Goal: Task Accomplishment & Management: Manage account settings

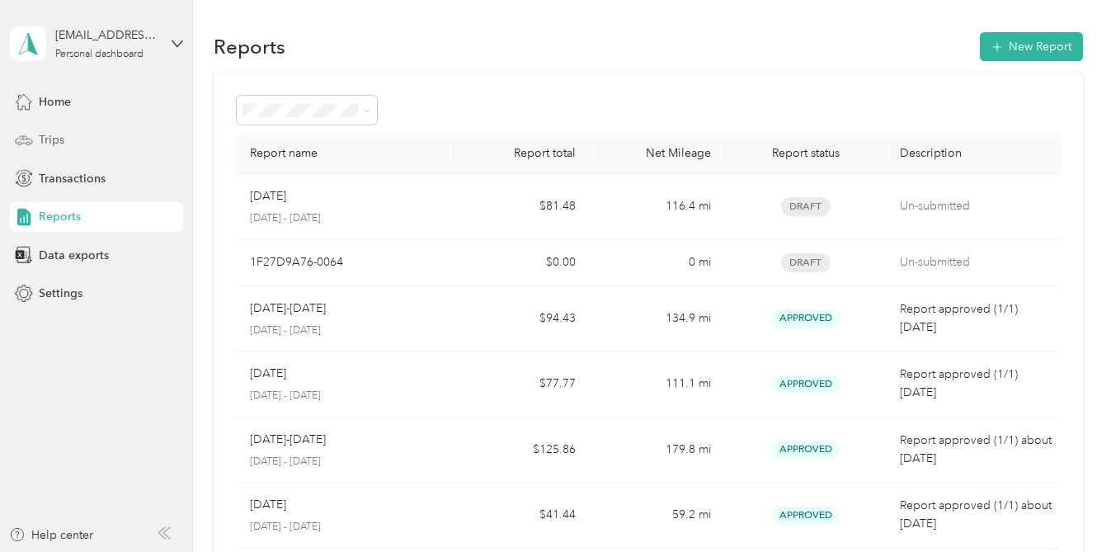
click at [50, 144] on span "Trips" at bounding box center [52, 139] width 26 height 17
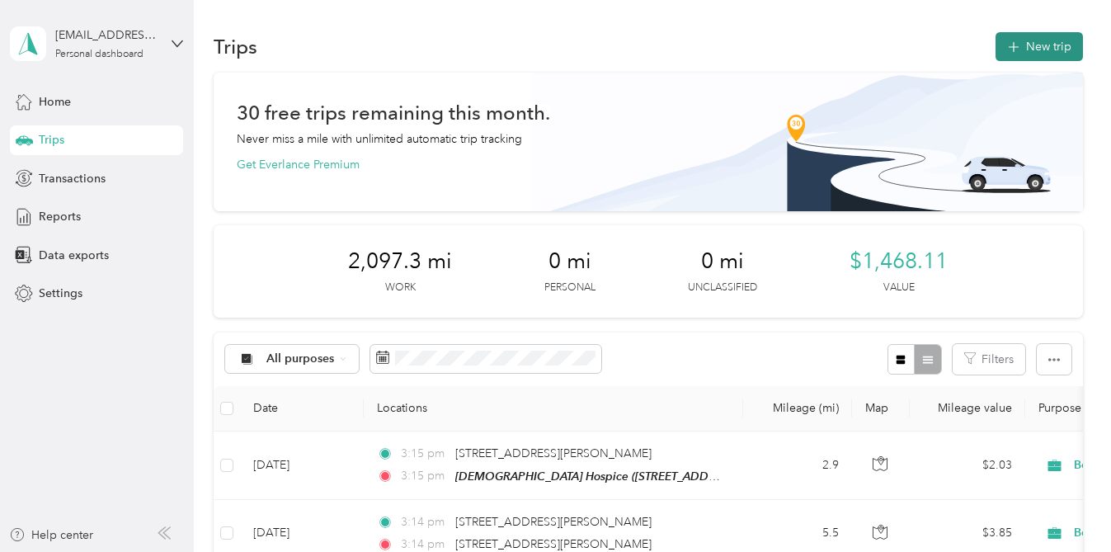
click at [1013, 48] on icon "button" at bounding box center [1013, 47] width 19 height 19
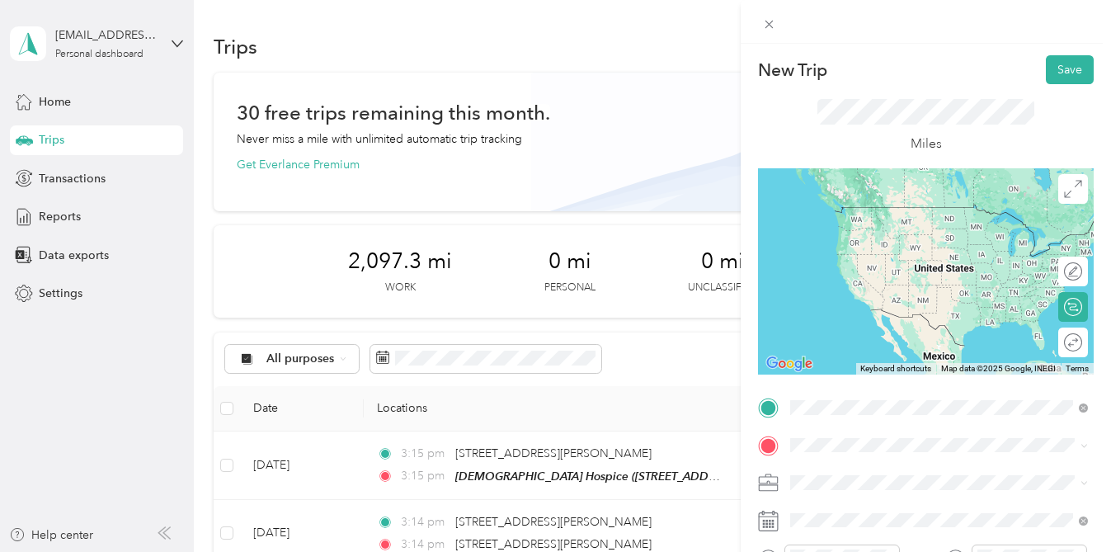
click at [881, 474] on span "[STREET_ADDRESS][US_STATE]" at bounding box center [903, 466] width 165 height 15
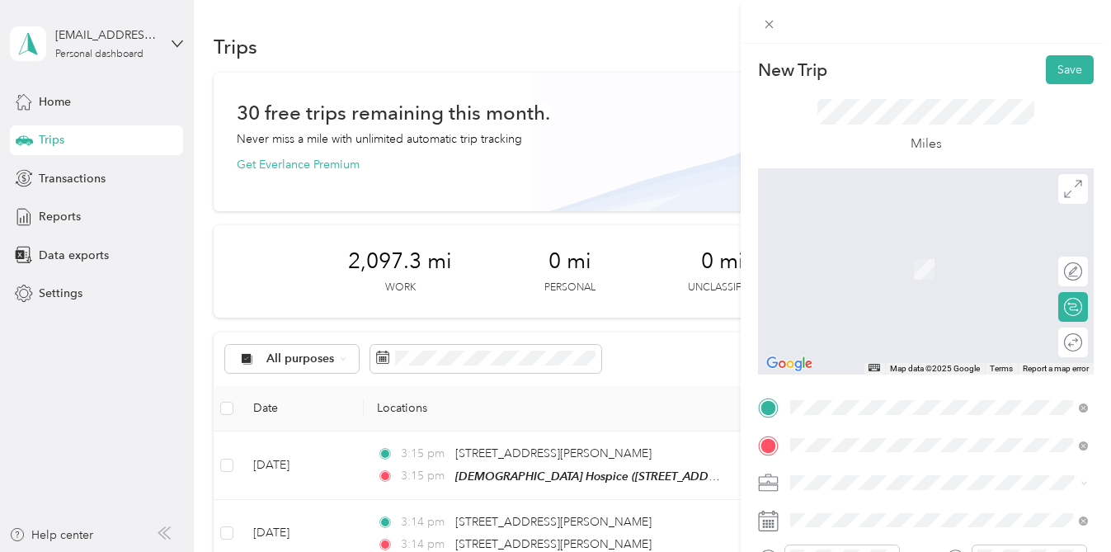
click at [929, 268] on span "[STREET_ADDRESS][US_STATE]" at bounding box center [903, 274] width 165 height 14
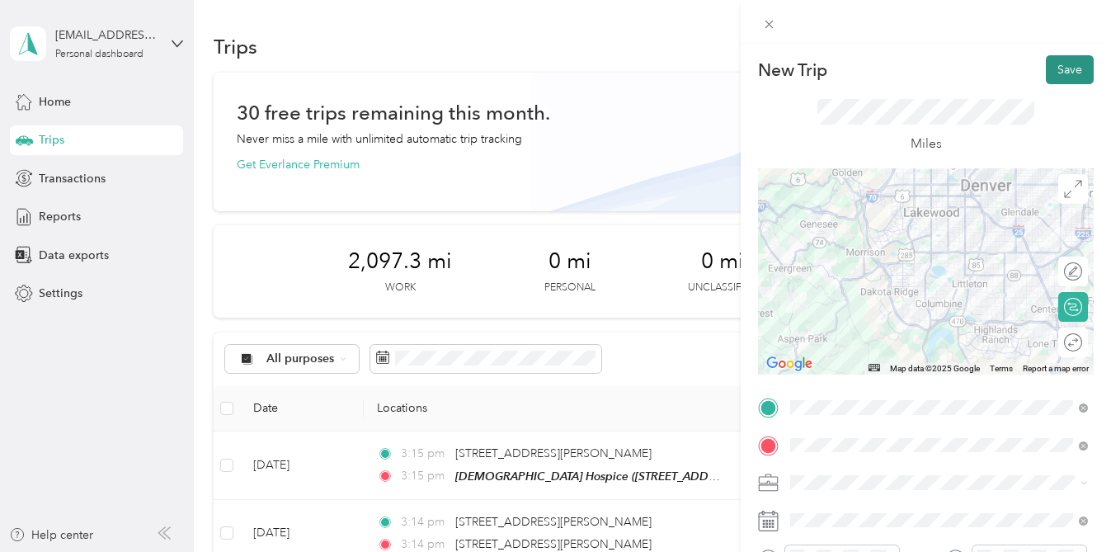
click at [1060, 73] on button "Save" at bounding box center [1070, 69] width 48 height 29
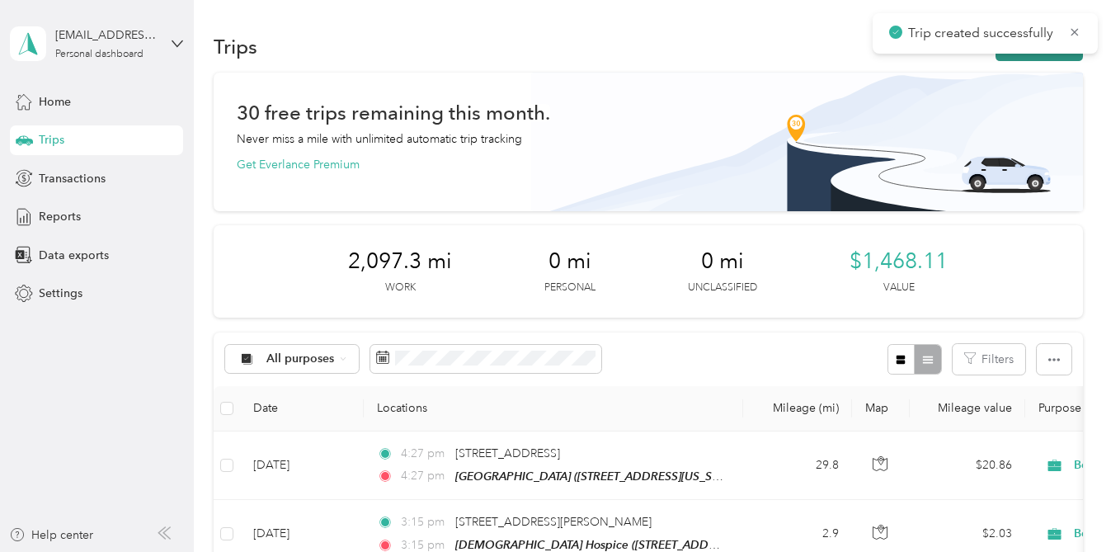
click at [1046, 55] on button "New trip" at bounding box center [1038, 46] width 87 height 29
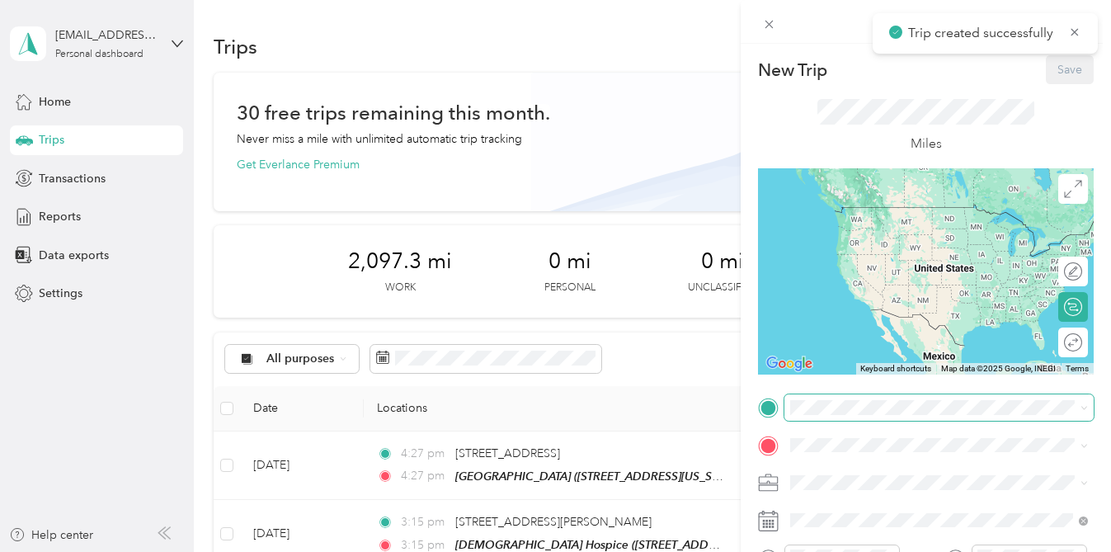
click at [796, 399] on span at bounding box center [938, 407] width 309 height 26
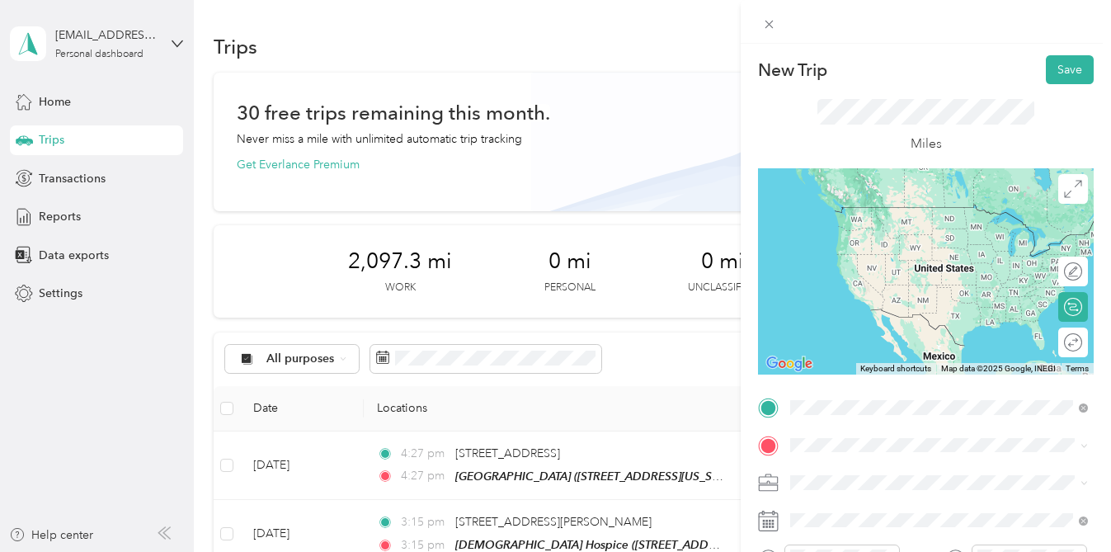
click at [901, 246] on div "TEAM [GEOGRAPHIC_DATA] [STREET_ADDRESS][US_STATE]" at bounding box center [911, 225] width 180 height 40
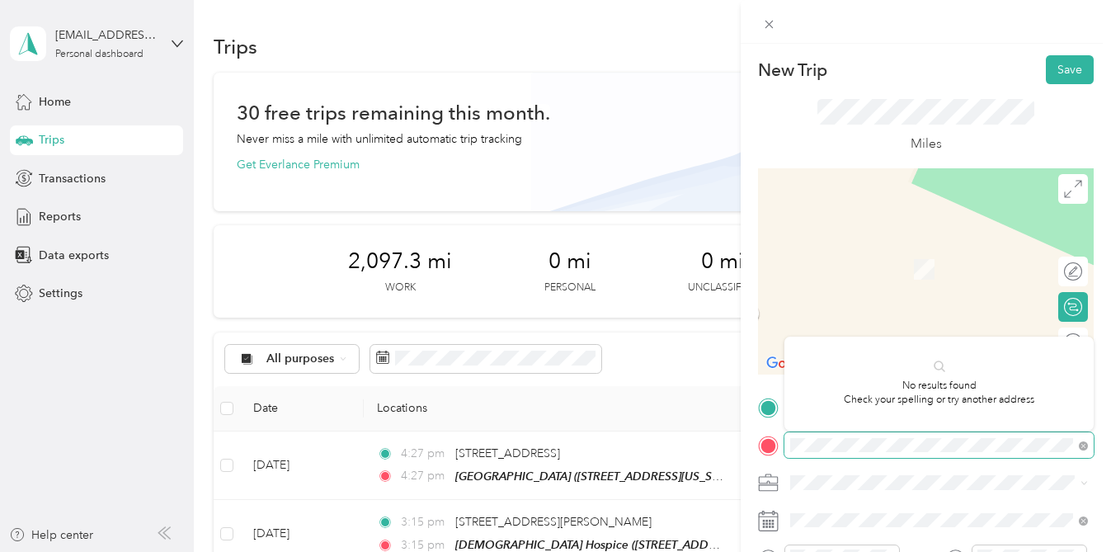
click at [783, 449] on div at bounding box center [926, 445] width 336 height 26
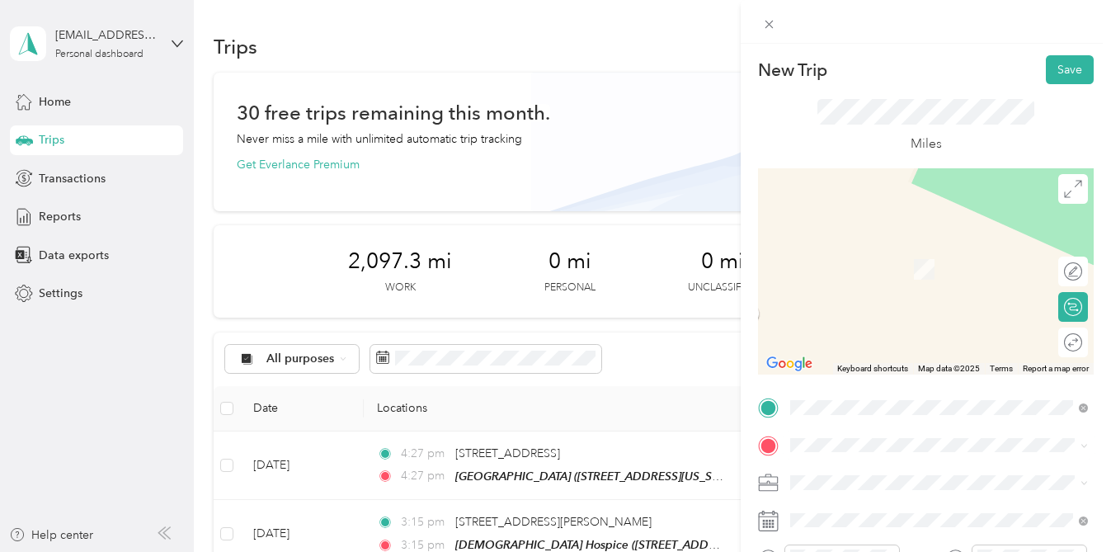
click at [870, 275] on div "Be a Tree [PERSON_NAME] [STREET_ADDRESS][PERSON_NAME]" at bounding box center [919, 259] width 196 height 35
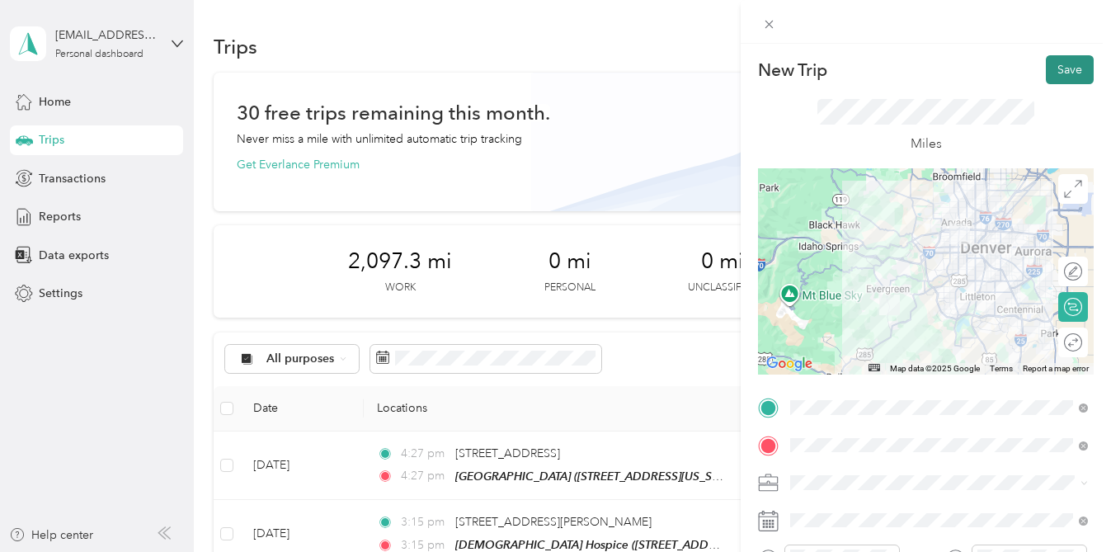
click at [1058, 70] on button "Save" at bounding box center [1070, 69] width 48 height 29
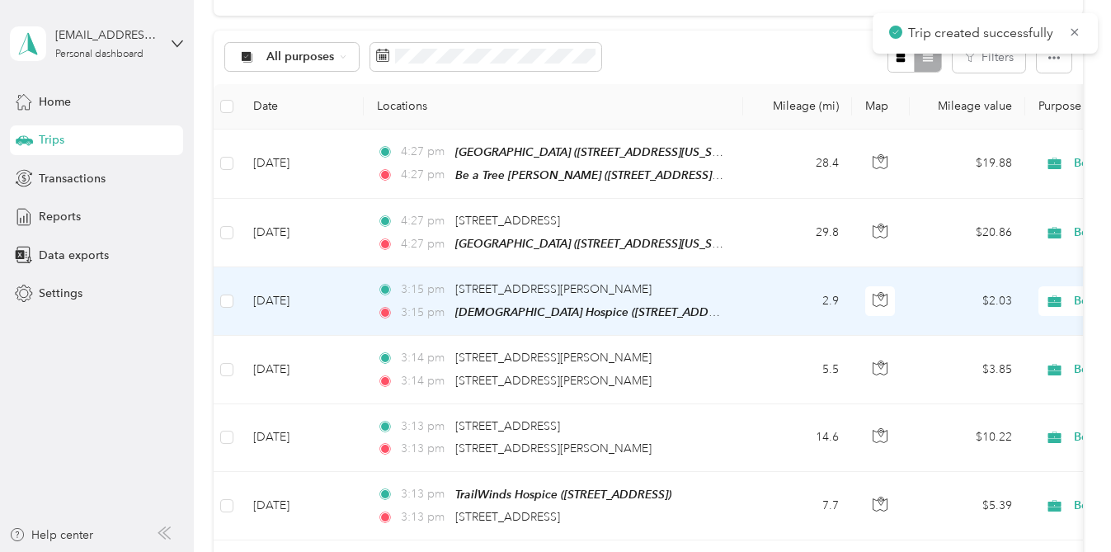
scroll to position [356, 0]
